Goal: Navigation & Orientation: Find specific page/section

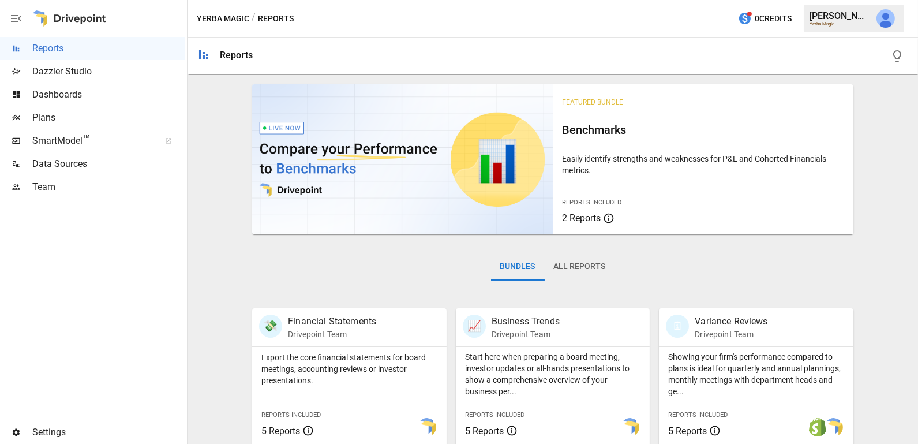
click at [89, 160] on span "Data Sources" at bounding box center [108, 164] width 152 height 14
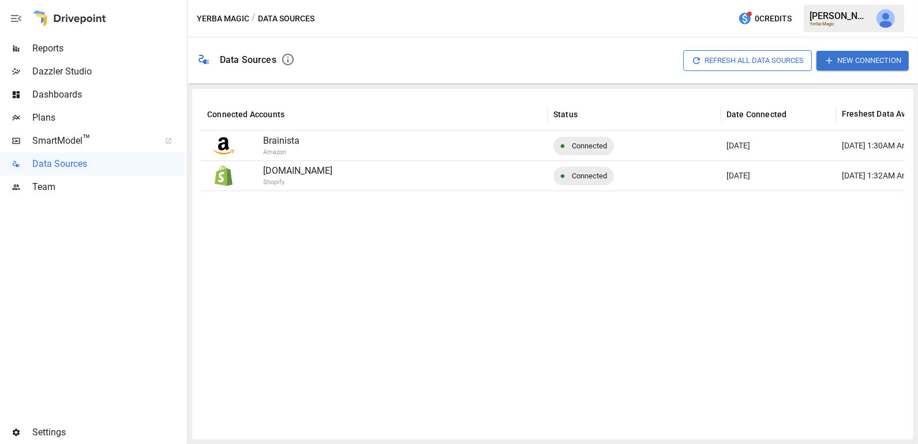
click at [112, 145] on span "SmartModel ™" at bounding box center [92, 141] width 120 height 14
click at [86, 190] on span "Team" at bounding box center [108, 187] width 152 height 14
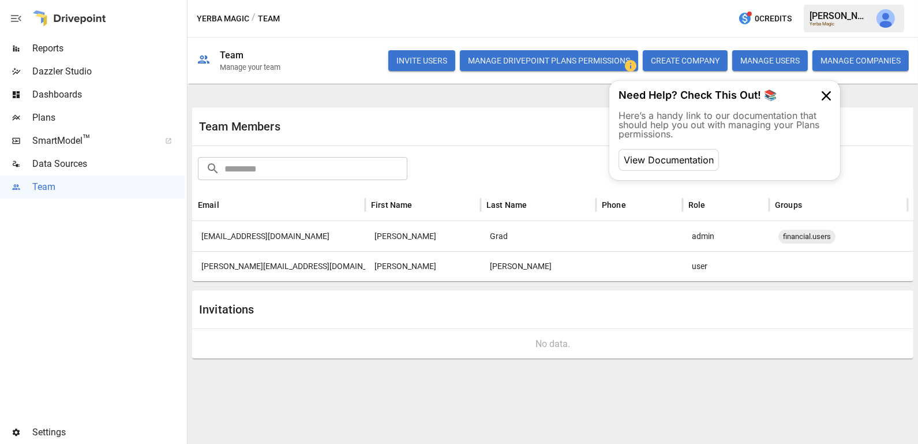
click at [490, 66] on button "Manage Drivepoint Plans Permissions" at bounding box center [549, 60] width 178 height 21
